Goal: Find specific page/section: Find specific page/section

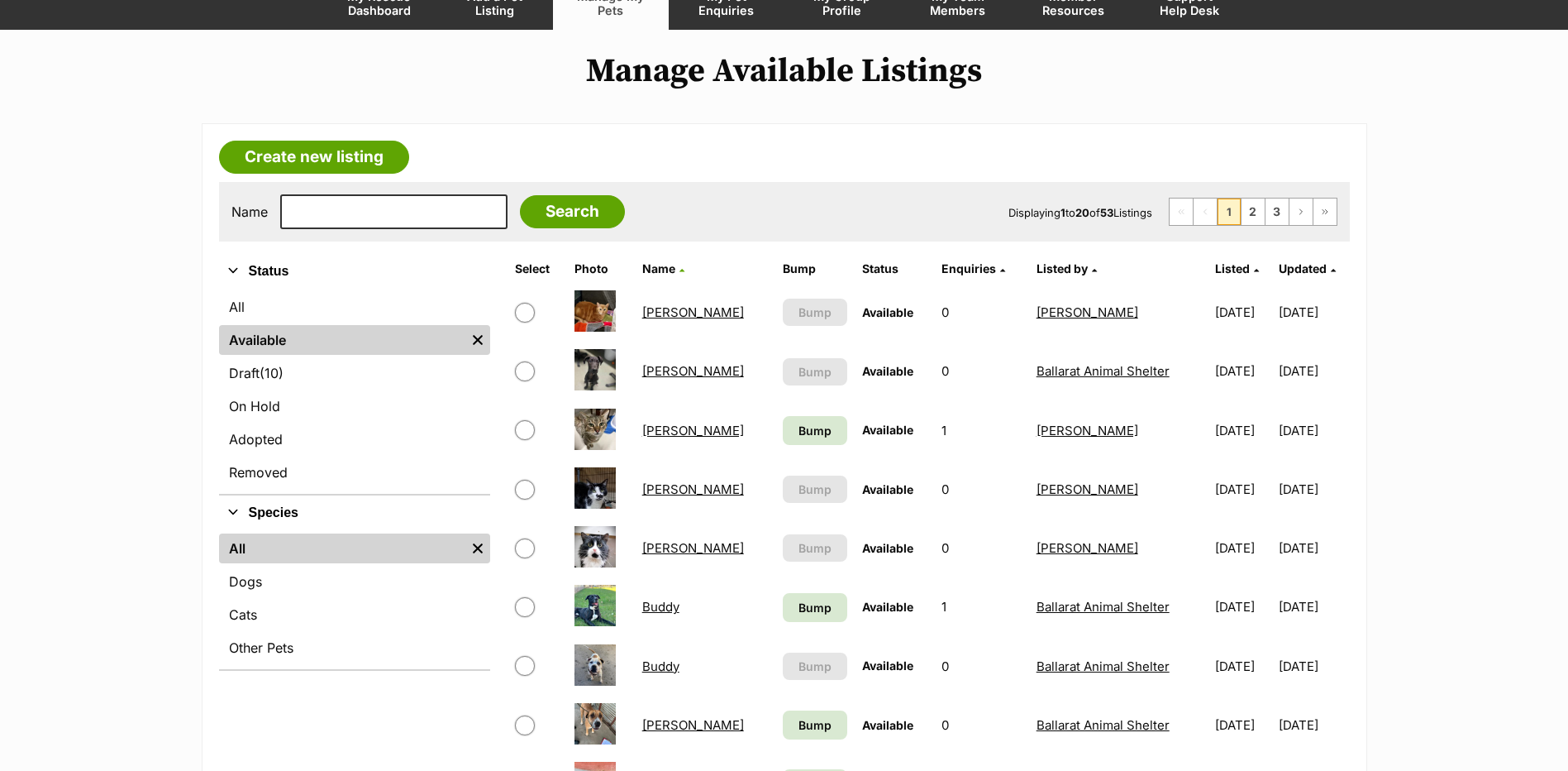
scroll to position [166, 0]
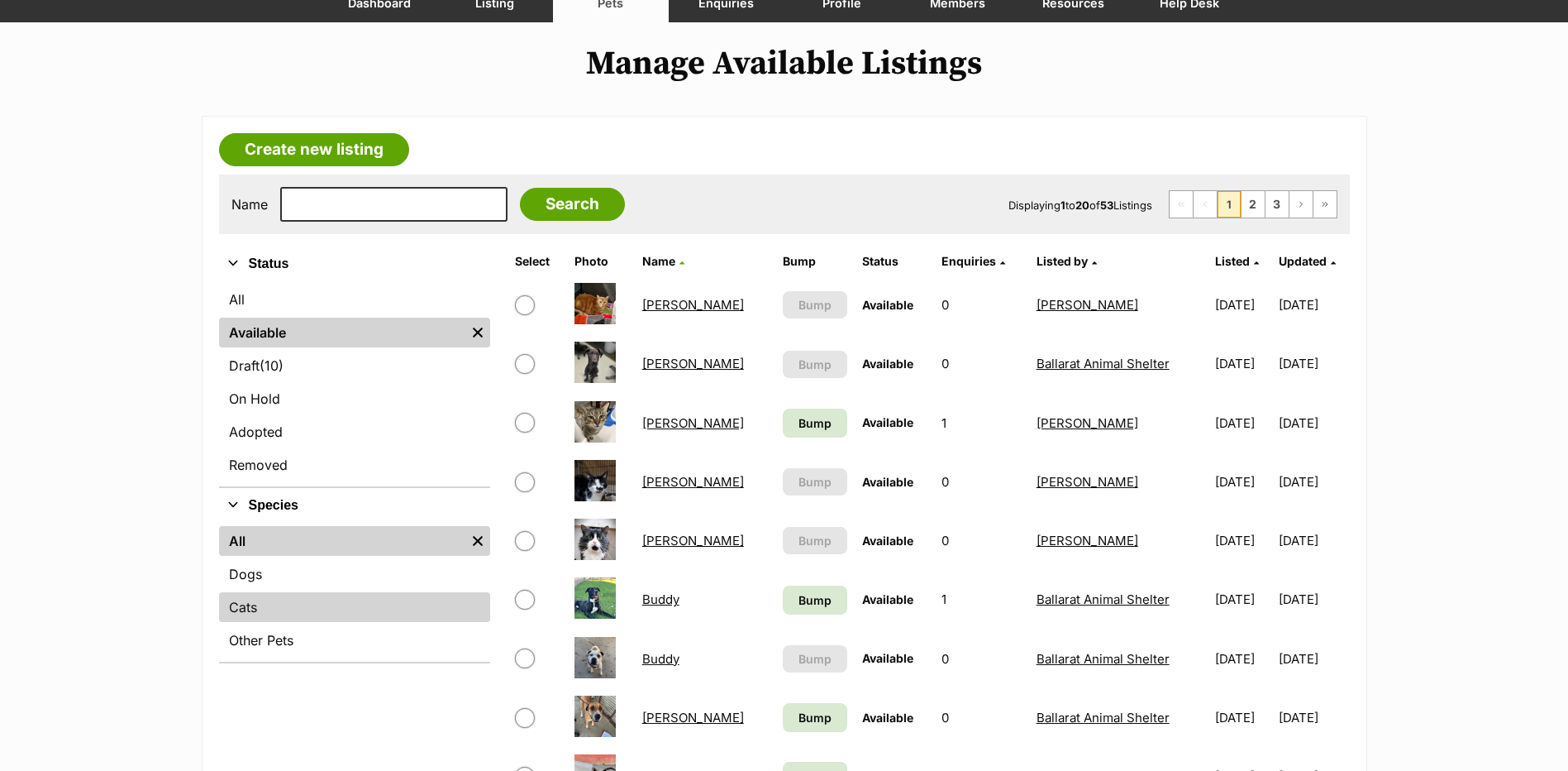
click at [262, 610] on link "Cats" at bounding box center [354, 607] width 271 height 30
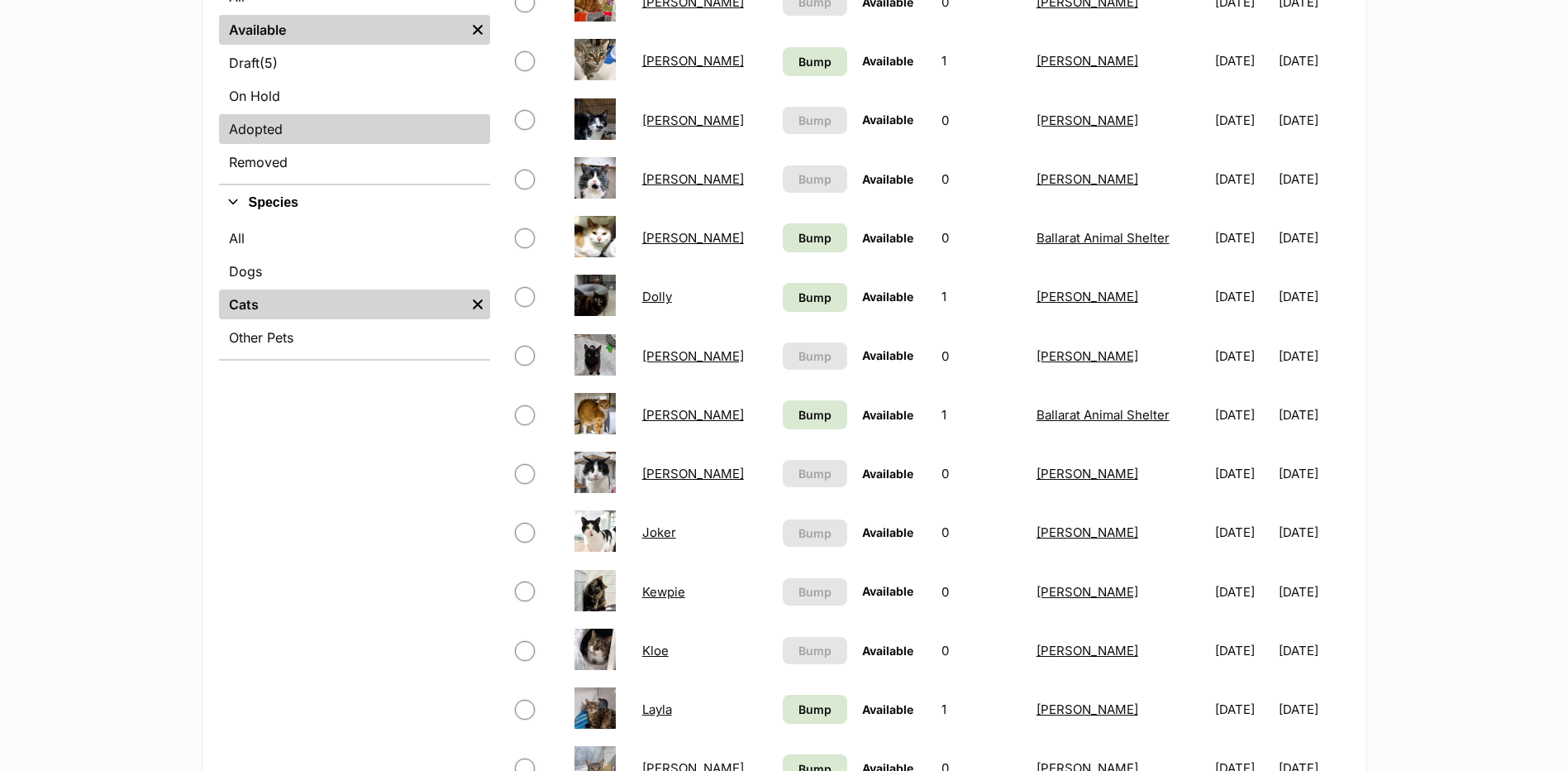
scroll to position [331, 0]
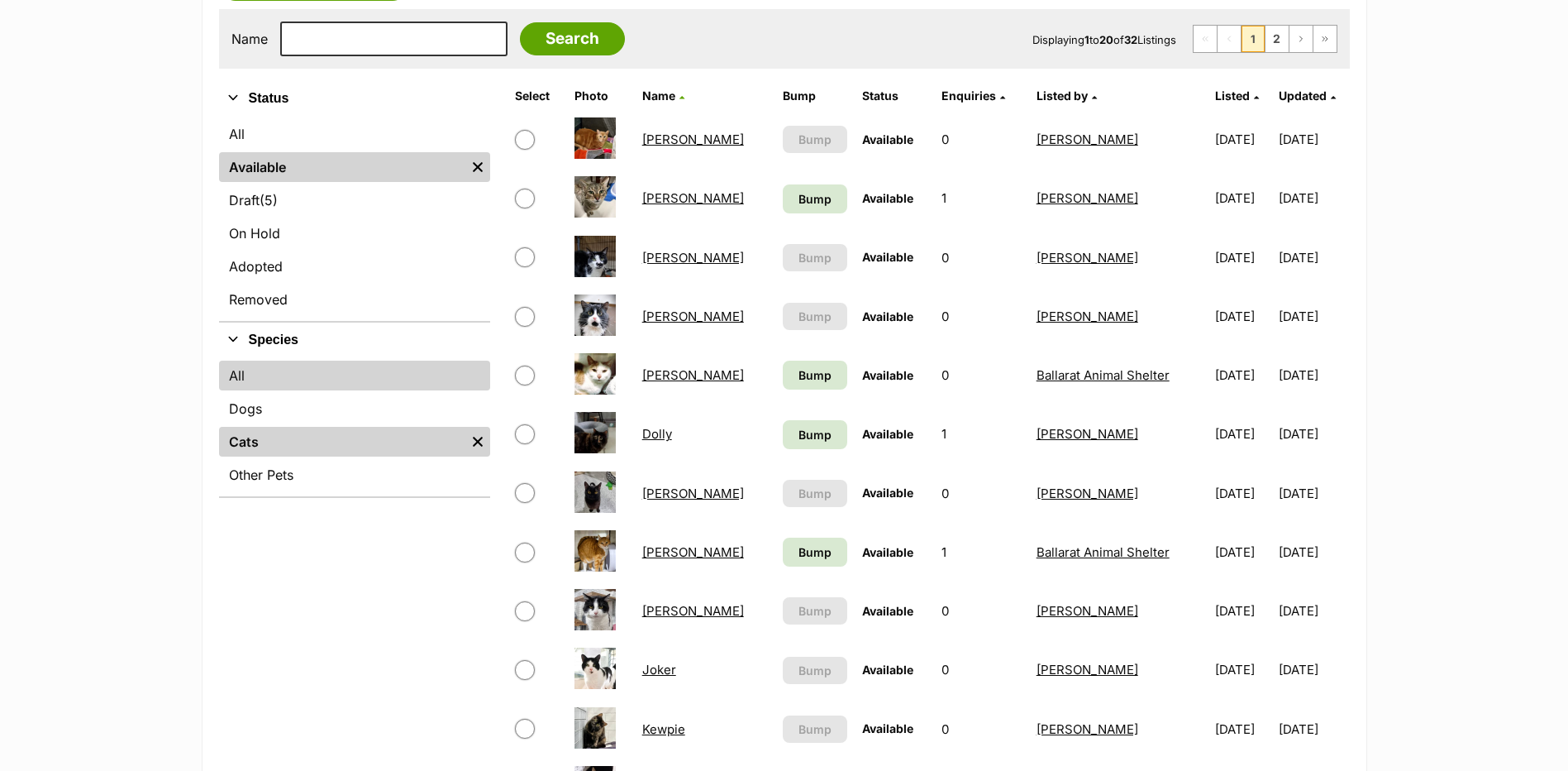
click at [293, 390] on link "All" at bounding box center [354, 375] width 271 height 30
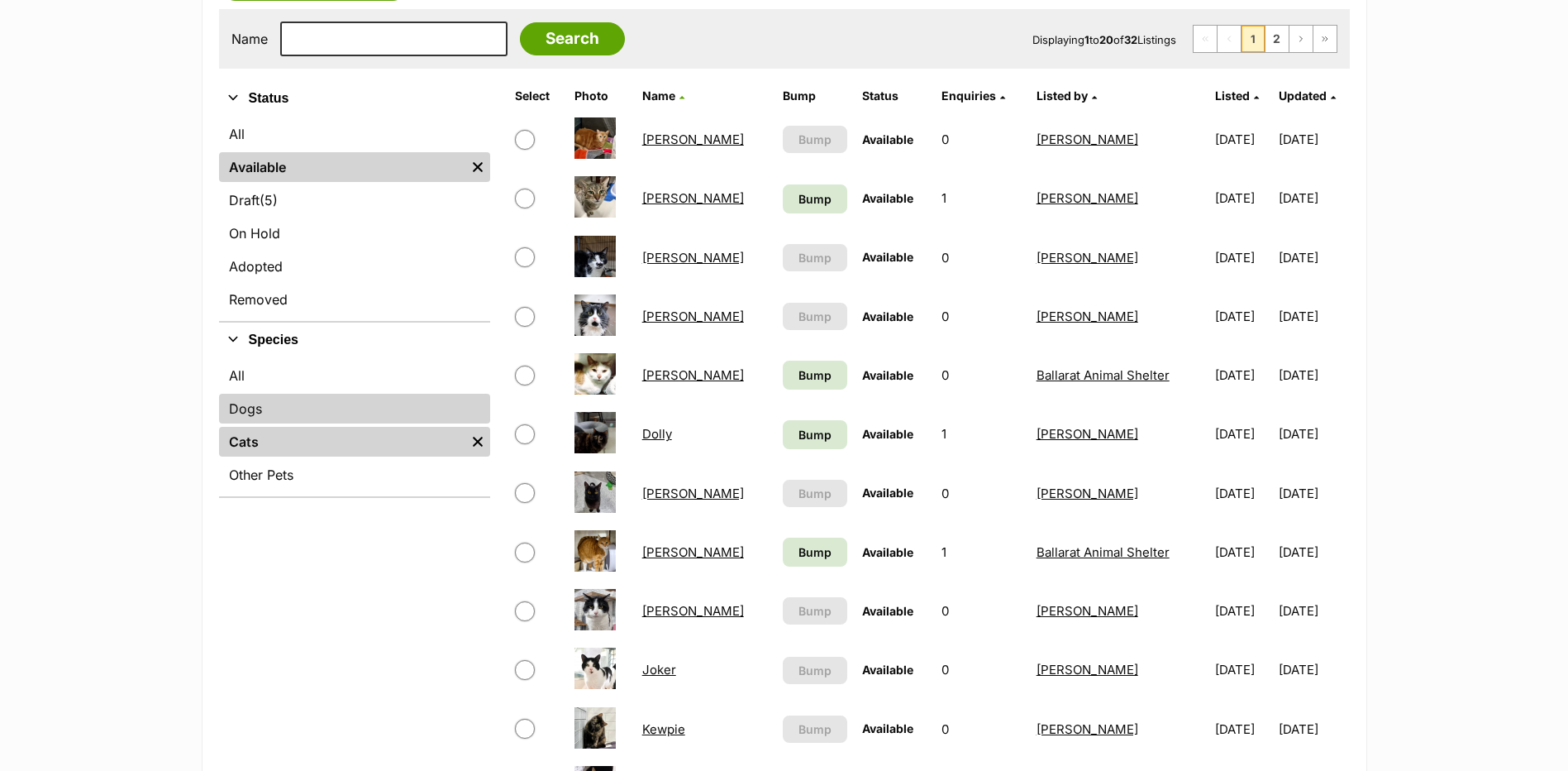
click at [293, 402] on link "Dogs" at bounding box center [354, 408] width 271 height 30
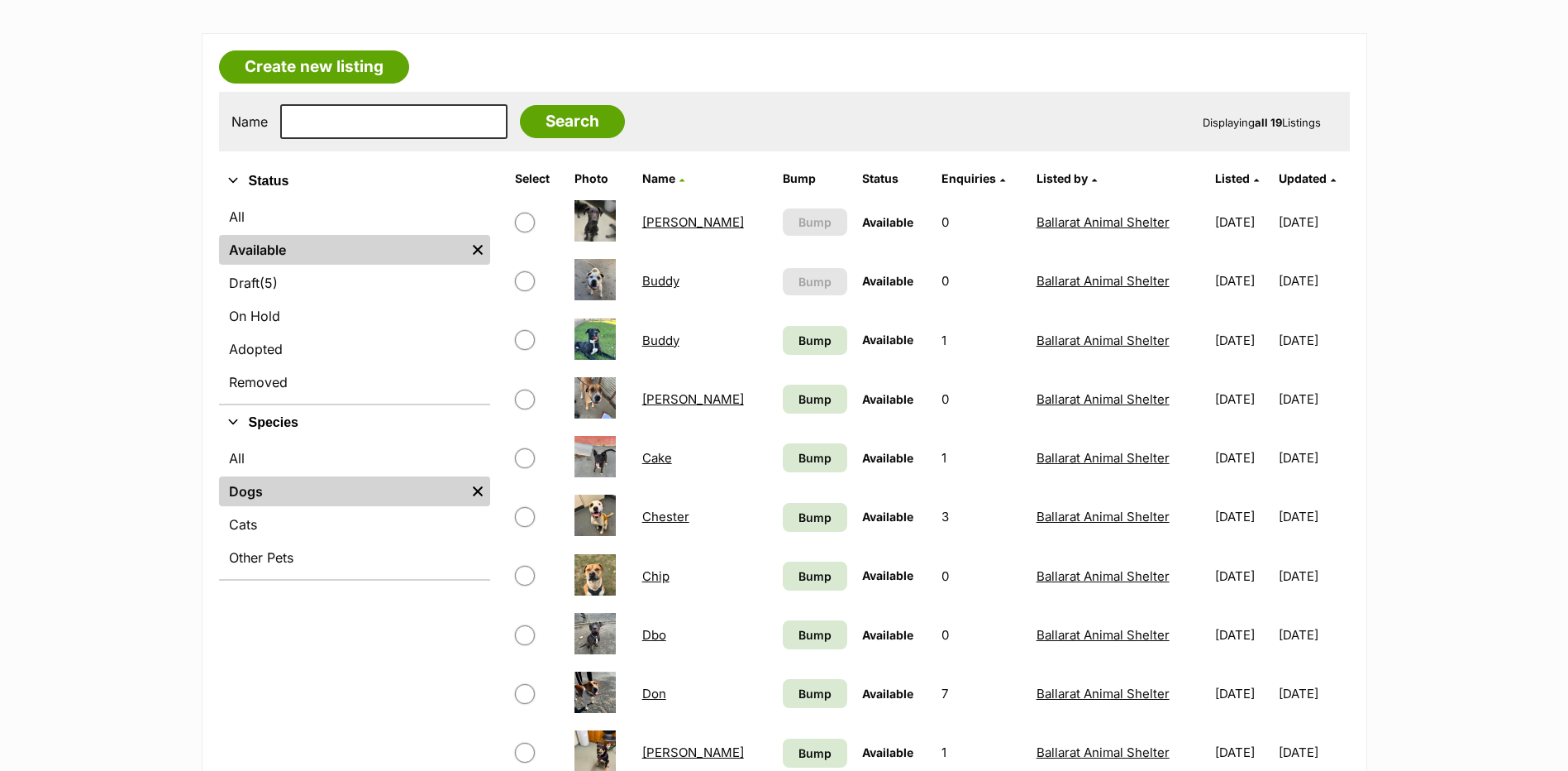
click at [657, 453] on link "Cake" at bounding box center [657, 457] width 30 height 16
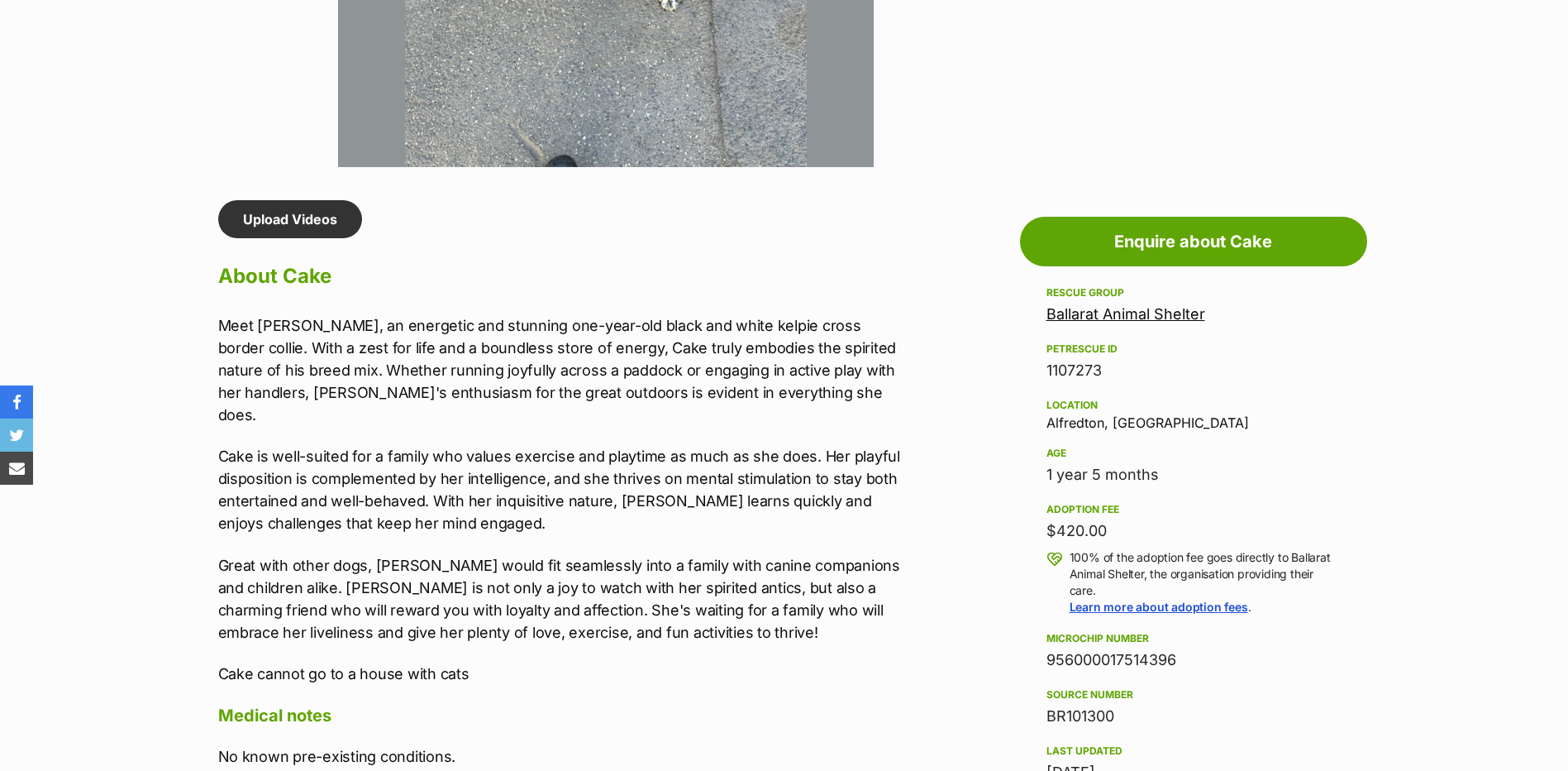
scroll to position [909, 0]
